Goal: Navigation & Orientation: Understand site structure

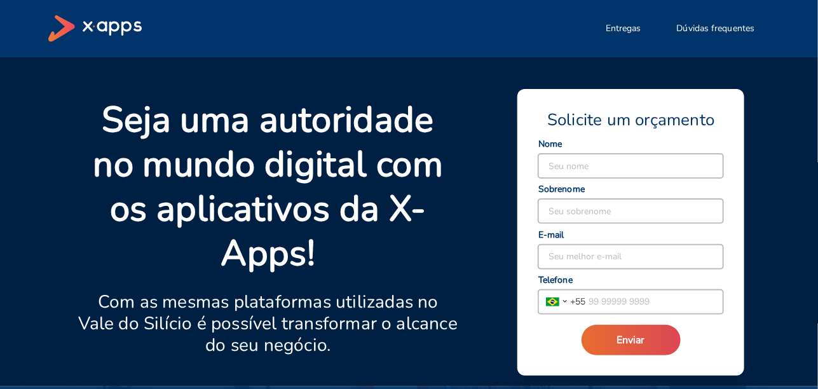
click at [80, 27] on icon at bounding box center [94, 28] width 93 height 27
drag, startPoint x: 415, startPoint y: 264, endPoint x: 485, endPoint y: 11, distance: 262.5
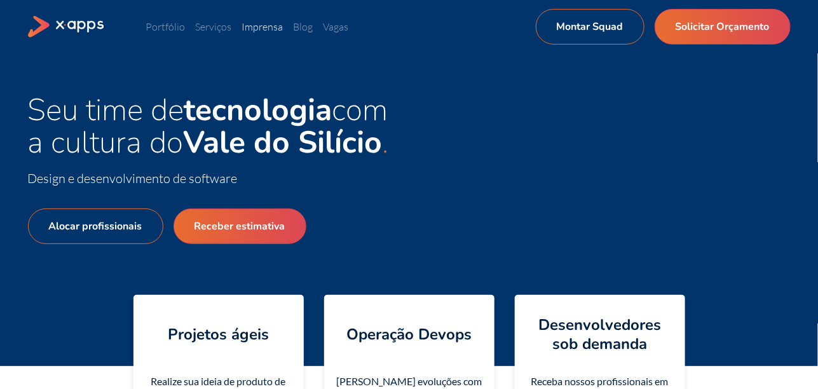
click at [270, 27] on link "Imprensa" at bounding box center [262, 26] width 41 height 13
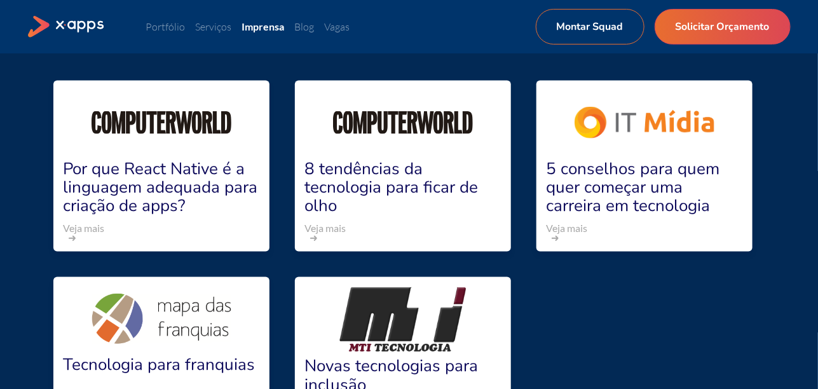
scroll to position [2445, 0]
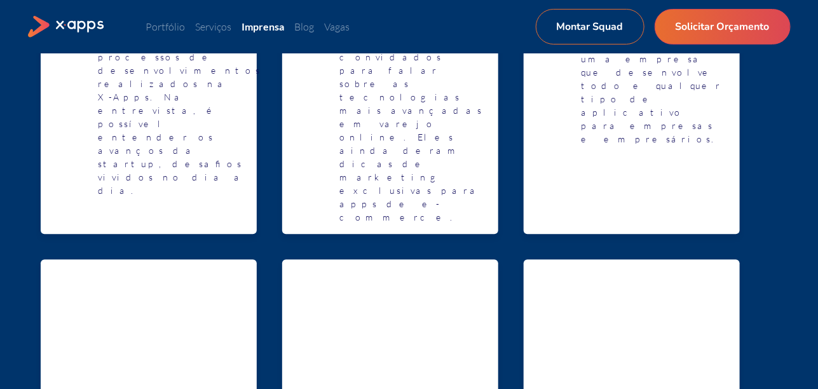
drag, startPoint x: 238, startPoint y: 255, endPoint x: 203, endPoint y: 4, distance: 253.4
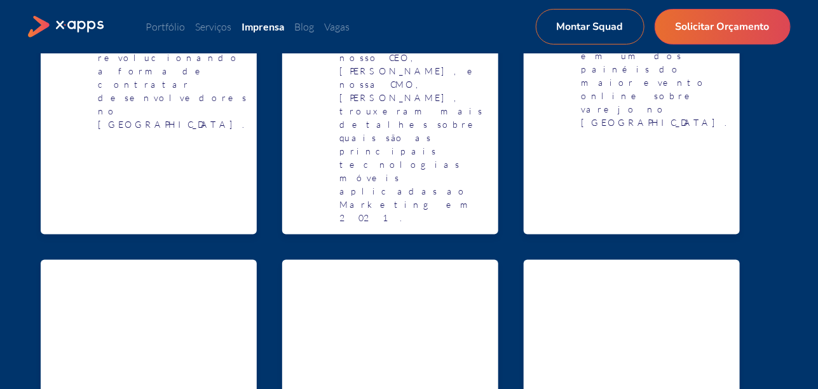
click at [178, 18] on div "Portfólio Serviços Imprensa Blog Vagas Montar Squad Solicitar Orçamento Montar …" at bounding box center [409, 27] width 763 height 36
click at [178, 24] on link "Portfólio" at bounding box center [165, 26] width 39 height 13
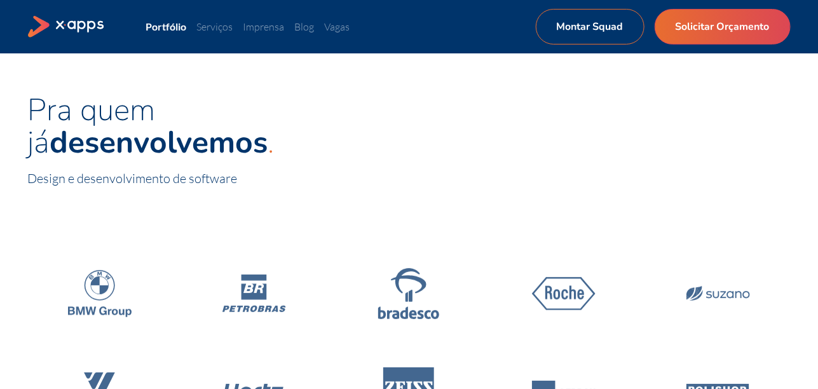
click at [61, 24] on icon at bounding box center [67, 27] width 78 height 22
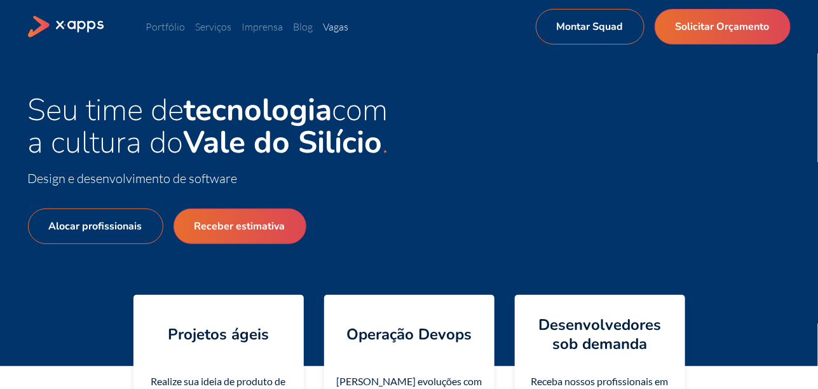
click at [345, 31] on link "Vagas" at bounding box center [336, 26] width 25 height 13
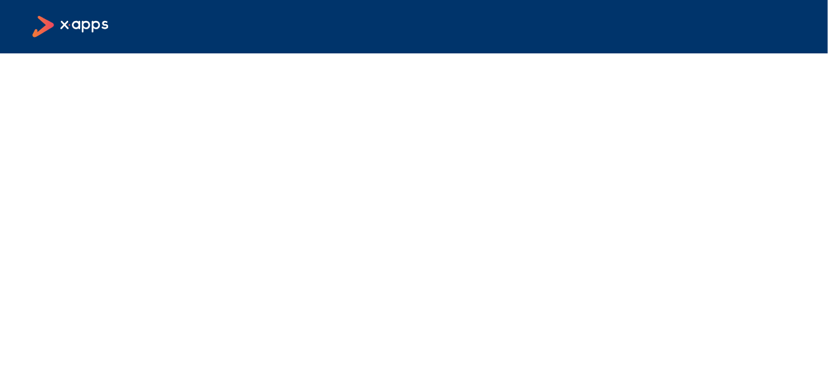
click at [60, 25] on icon at bounding box center [71, 27] width 78 height 22
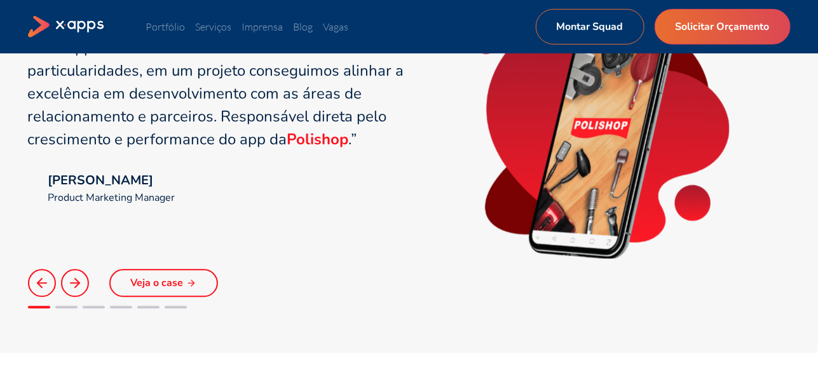
scroll to position [890, 0]
